Goal: Complete application form

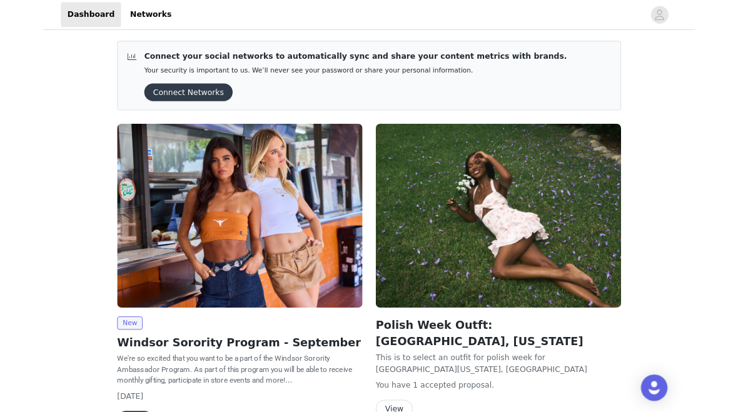
scroll to position [134, 0]
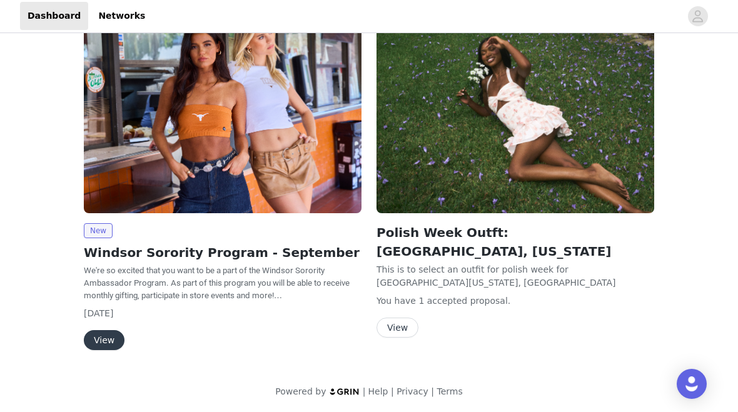
click at [103, 331] on button "View" at bounding box center [104, 341] width 41 height 20
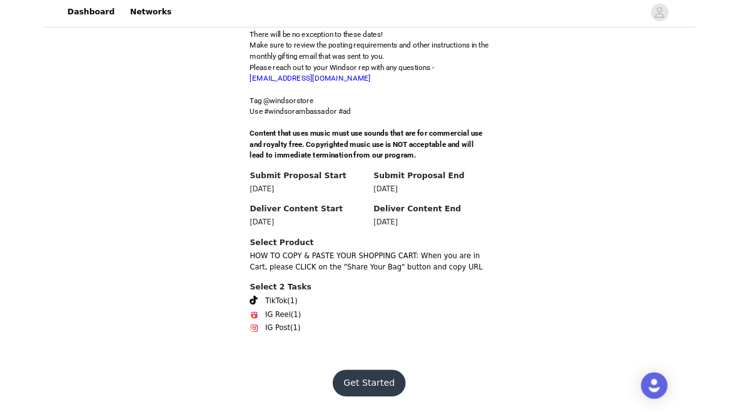
scroll to position [425, 0]
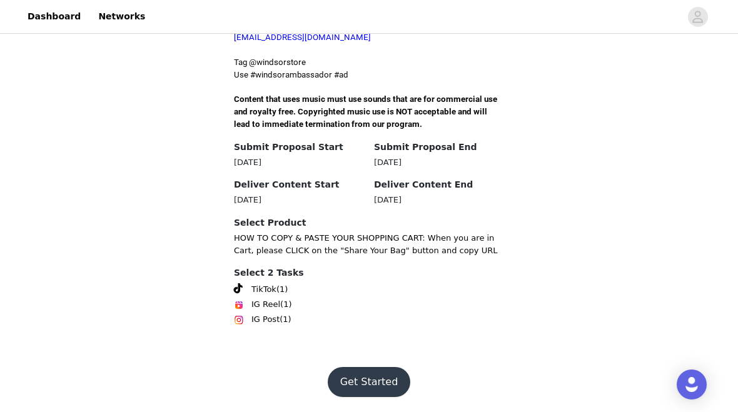
click at [383, 387] on button "Get Started" at bounding box center [369, 382] width 83 height 30
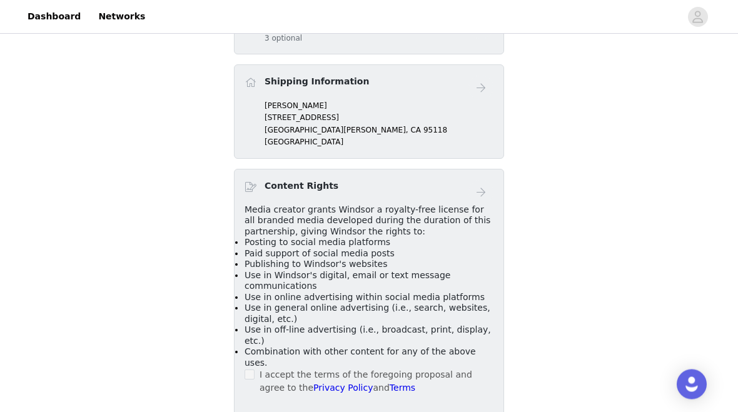
scroll to position [287, 0]
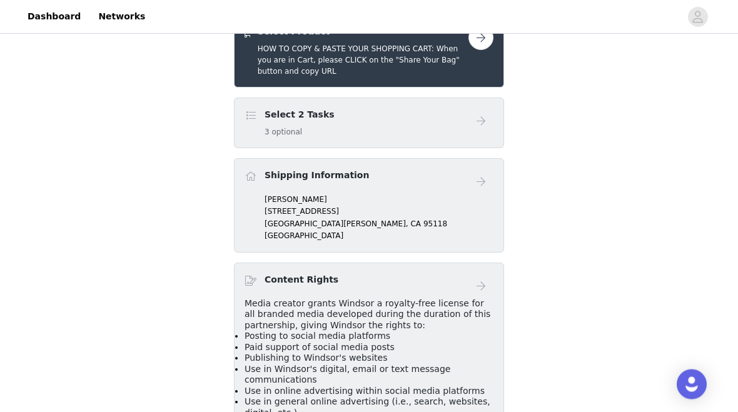
click at [451, 119] on div "Select 2 Tasks 3 optional" at bounding box center [357, 123] width 224 height 29
click at [294, 141] on div "Select 2 Tasks 3 optional" at bounding box center [369, 123] width 270 height 51
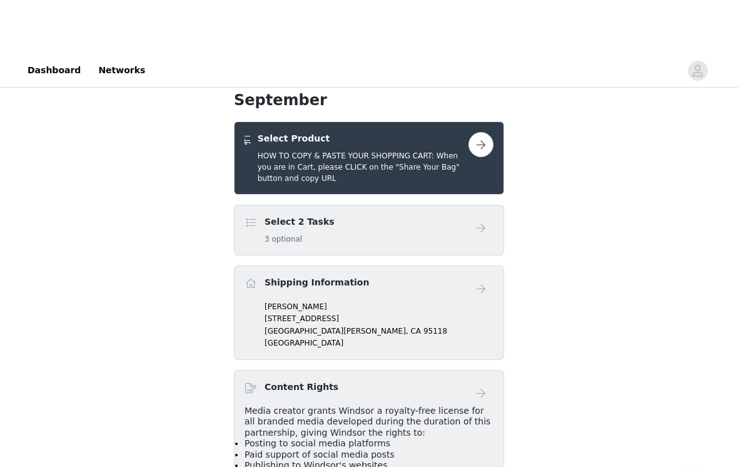
scroll to position [180, 0]
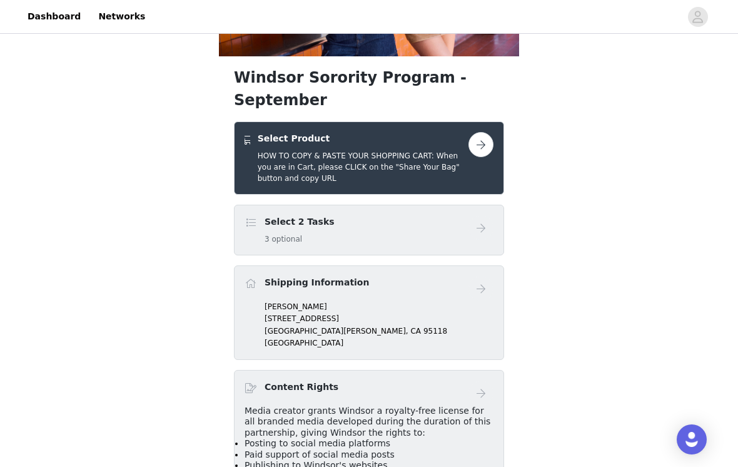
click at [475, 142] on button "button" at bounding box center [481, 144] width 25 height 25
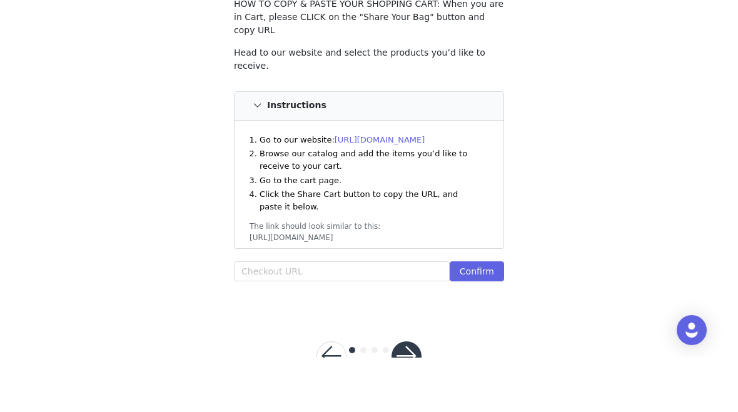
scroll to position [119, 0]
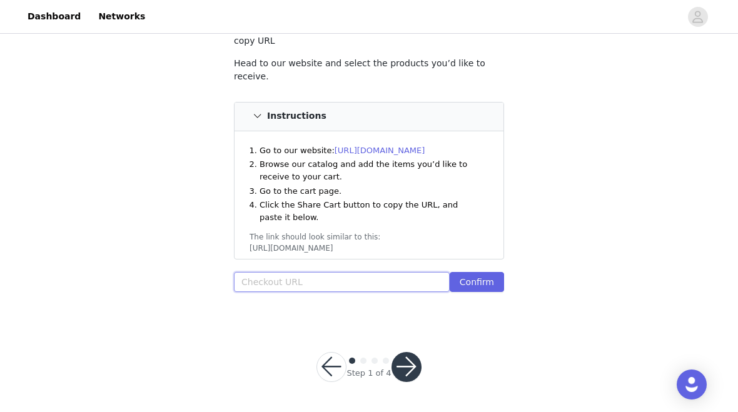
click at [260, 276] on input "text" at bounding box center [342, 282] width 216 height 20
click at [255, 284] on input "text" at bounding box center [342, 282] width 216 height 20
paste input "[URL][DOMAIN_NAME]"
type input "[URL][DOMAIN_NAME]"
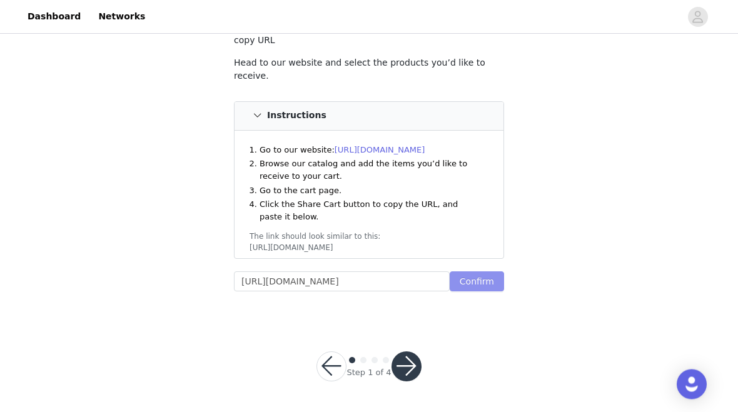
click at [459, 285] on button "Confirm" at bounding box center [477, 282] width 54 height 20
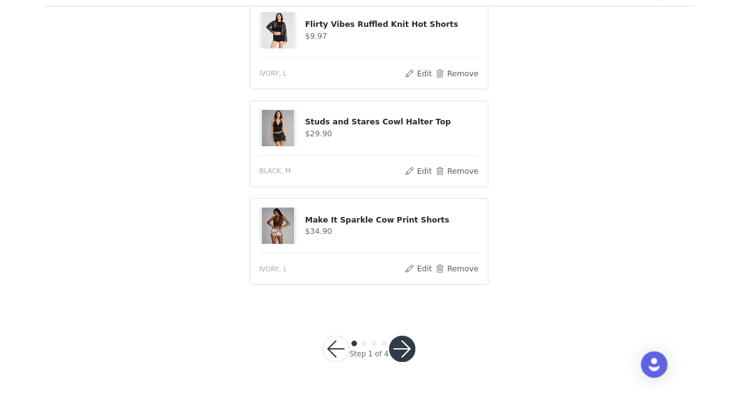
scroll to position [995, 0]
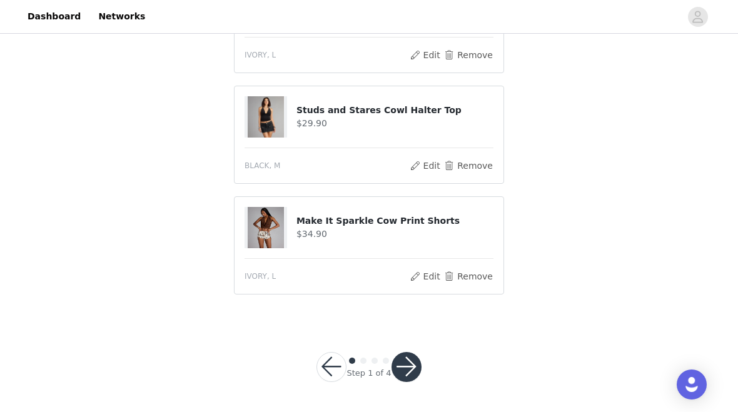
click at [403, 379] on button "button" at bounding box center [407, 367] width 30 height 30
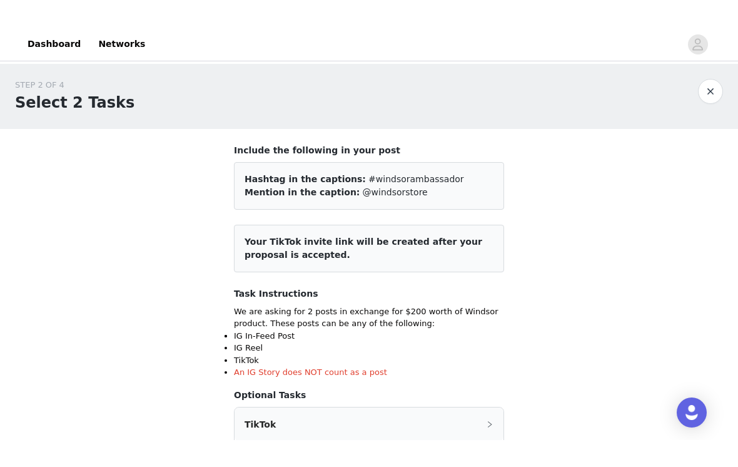
scroll to position [148, 0]
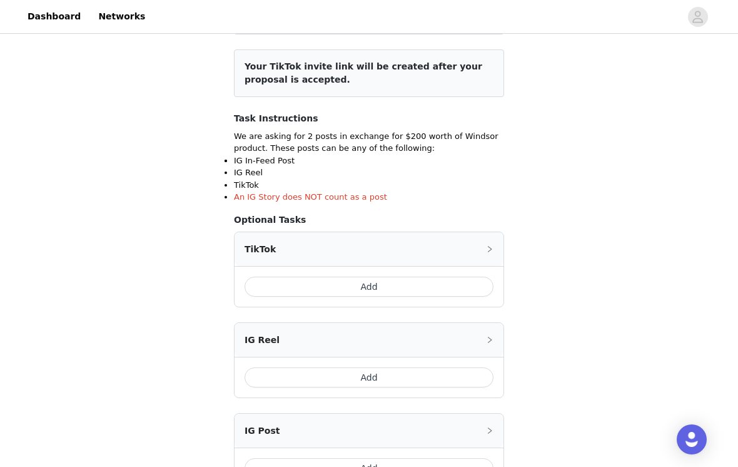
click at [420, 297] on div "Add" at bounding box center [369, 286] width 269 height 41
click at [410, 283] on button "Add" at bounding box center [369, 287] width 249 height 20
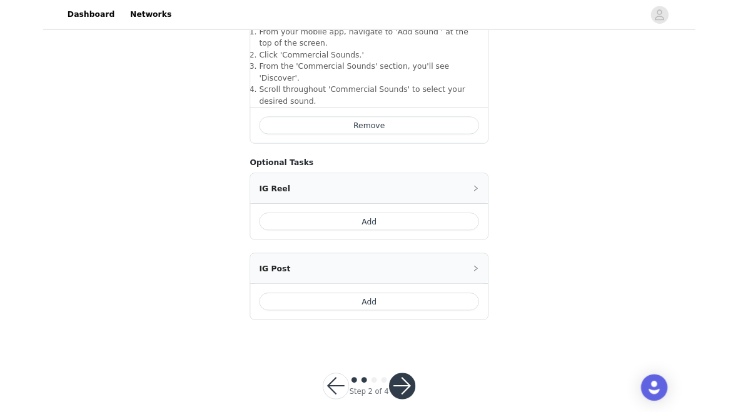
scroll to position [566, 0]
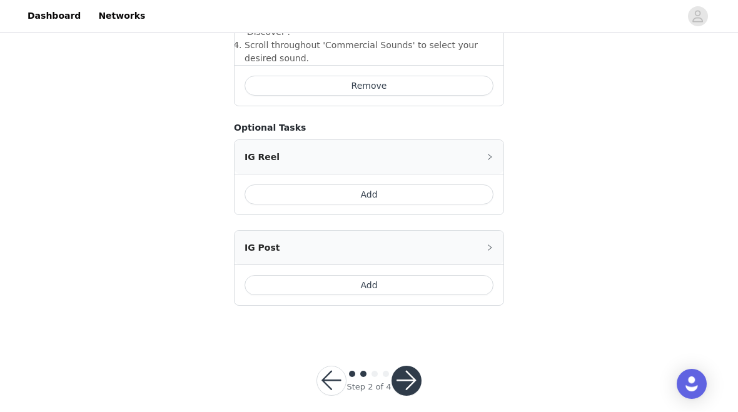
click at [410, 370] on button "button" at bounding box center [407, 382] width 30 height 30
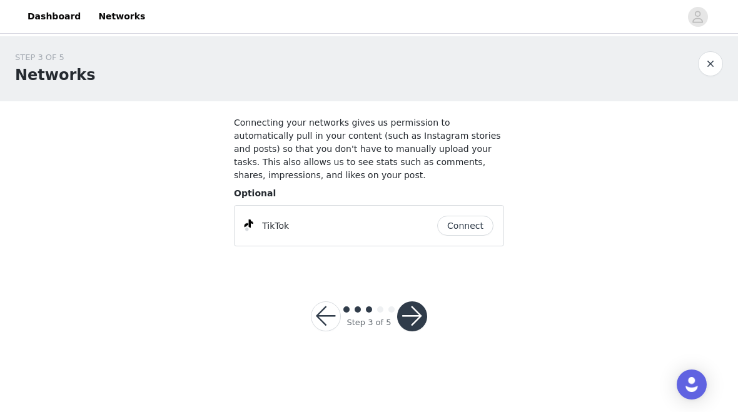
click at [477, 233] on button "Connect" at bounding box center [465, 226] width 56 height 20
click at [417, 317] on button "button" at bounding box center [412, 317] width 30 height 30
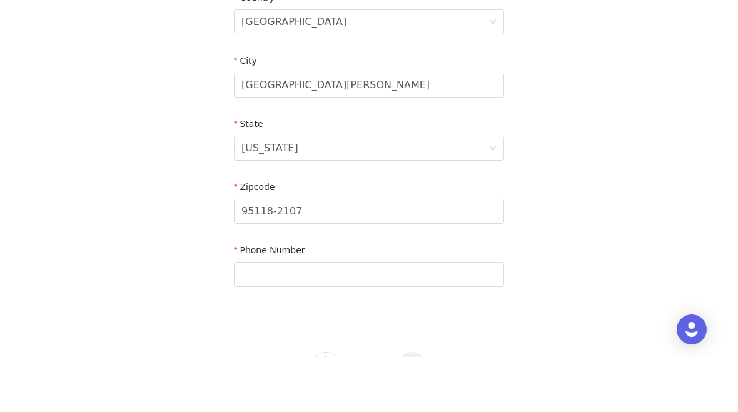
scroll to position [440, 0]
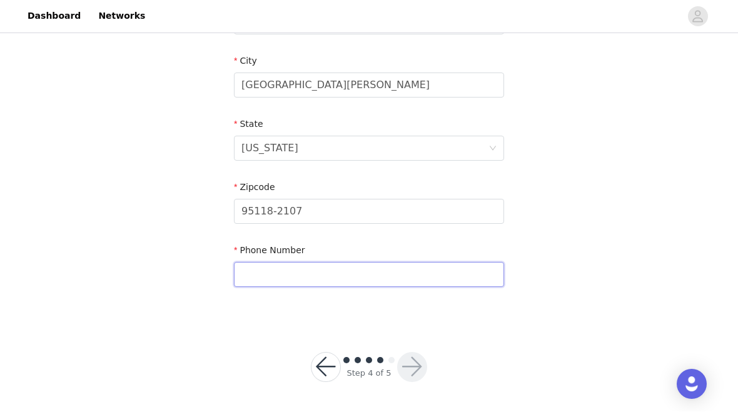
click at [449, 276] on input "text" at bounding box center [369, 275] width 270 height 25
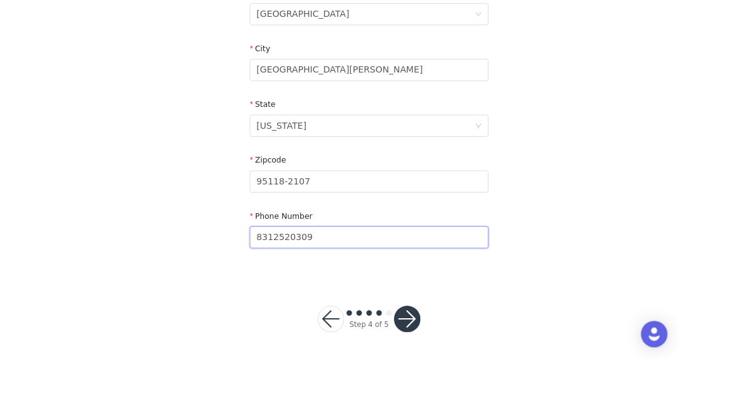
scroll to position [441, 0]
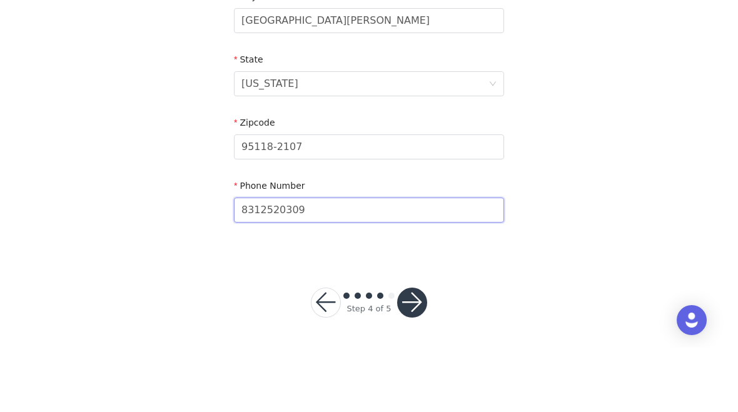
type input "8312520309"
click at [414, 352] on button "button" at bounding box center [412, 367] width 30 height 30
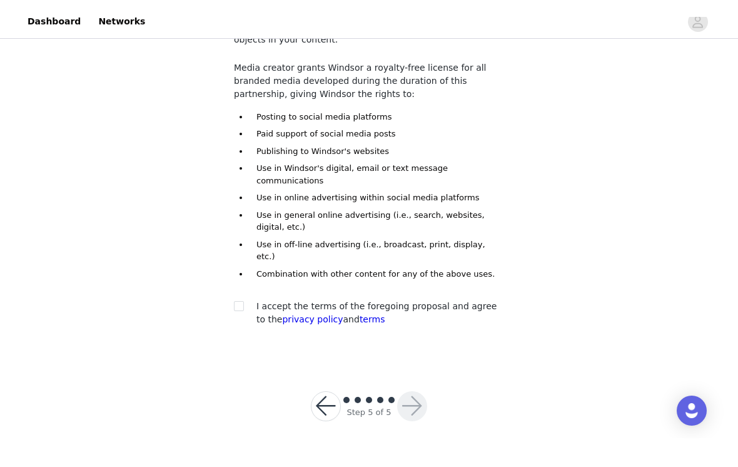
scroll to position [107, 0]
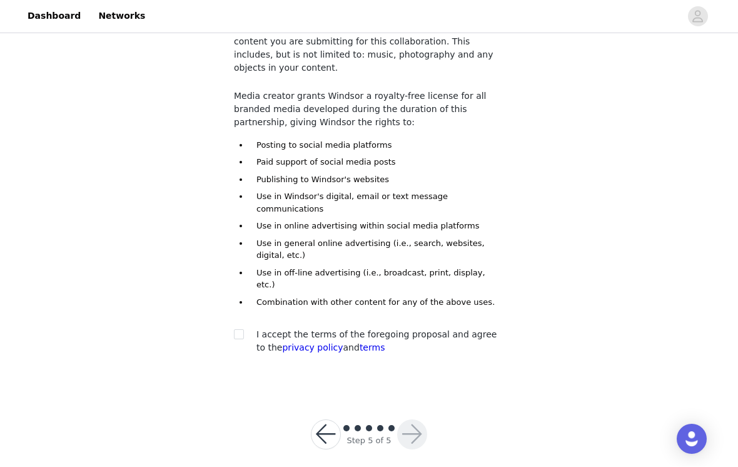
click at [261, 330] on span "I accept the terms of the foregoing proposal and agree to the privacy policy an…" at bounding box center [376, 341] width 240 height 23
click at [236, 328] on label at bounding box center [239, 334] width 10 height 13
click at [236, 330] on input "checkbox" at bounding box center [238, 334] width 9 height 9
checkbox input "true"
click at [419, 412] on button "button" at bounding box center [412, 435] width 30 height 30
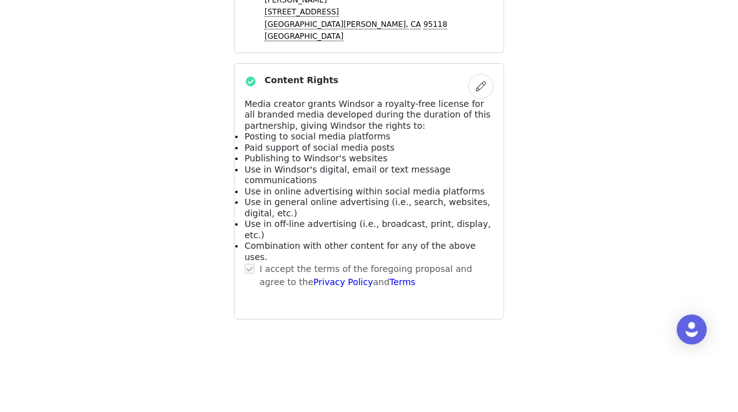
scroll to position [1006, 0]
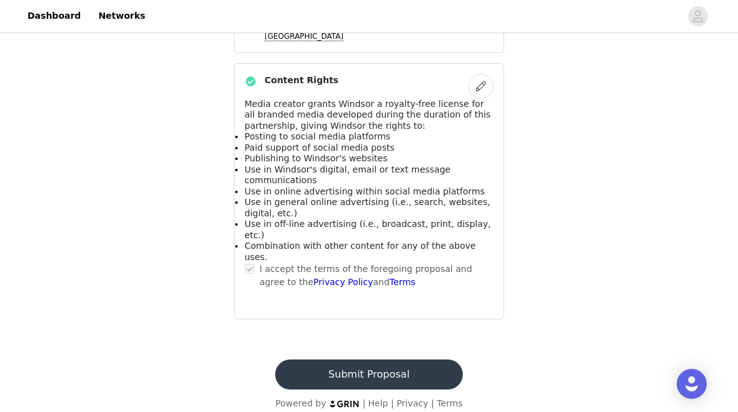
click at [408, 363] on button "Submit Proposal" at bounding box center [368, 375] width 187 height 30
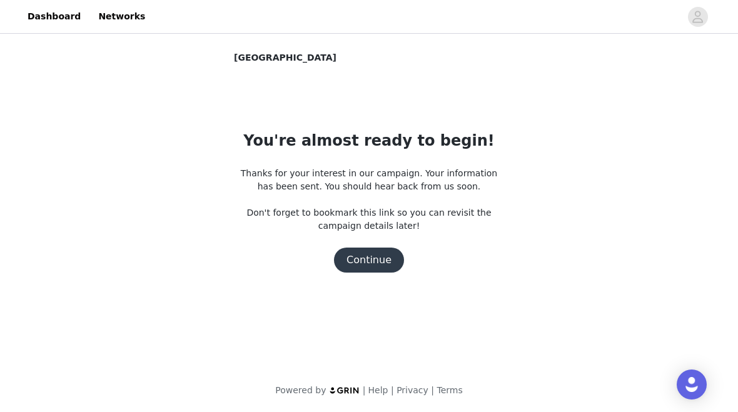
click at [383, 259] on button "Continue" at bounding box center [369, 260] width 70 height 25
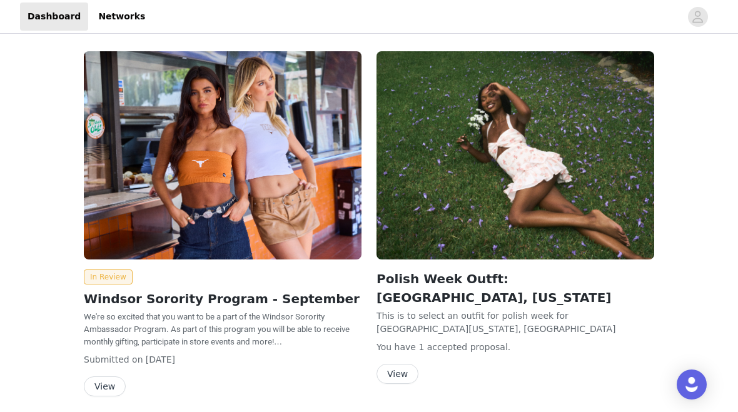
click at [103, 383] on button "View" at bounding box center [105, 387] width 42 height 20
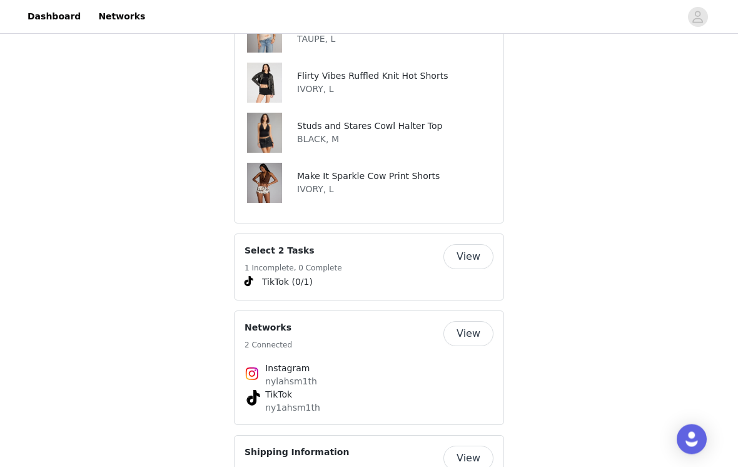
scroll to position [821, 0]
click at [462, 260] on button "View" at bounding box center [469, 256] width 50 height 25
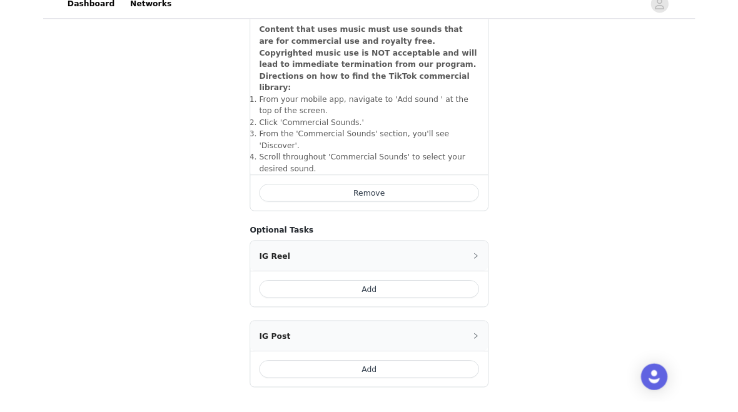
scroll to position [475, 0]
